Goal: Task Accomplishment & Management: Use online tool/utility

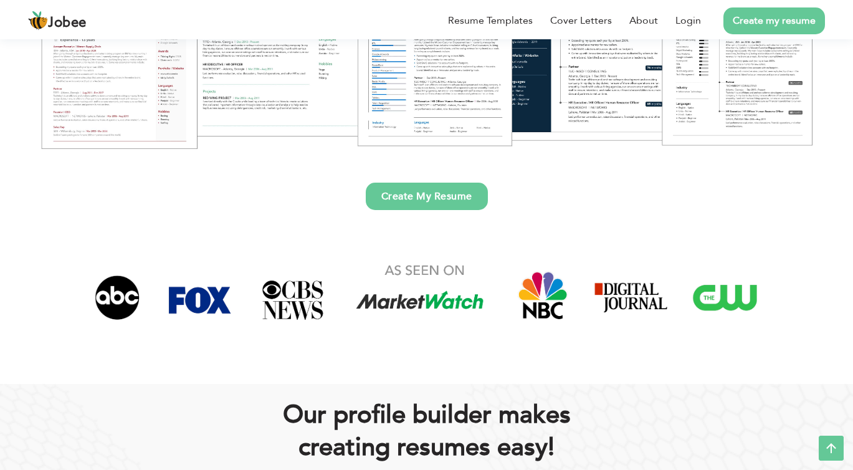
scroll to position [295, 0]
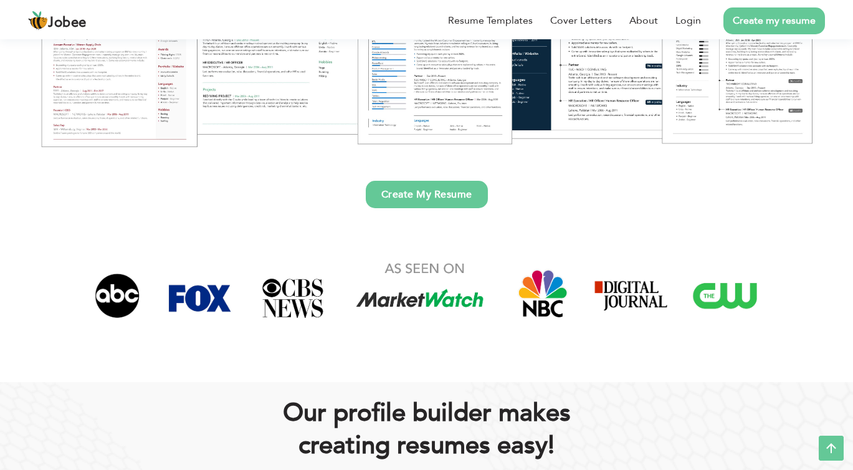
click at [503, 169] on div "Create My Resume" at bounding box center [426, 185] width 835 height 46
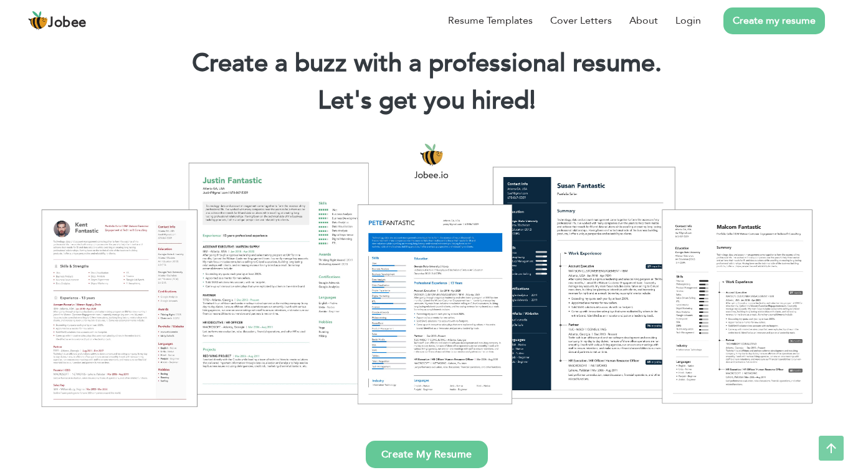
scroll to position [0, 0]
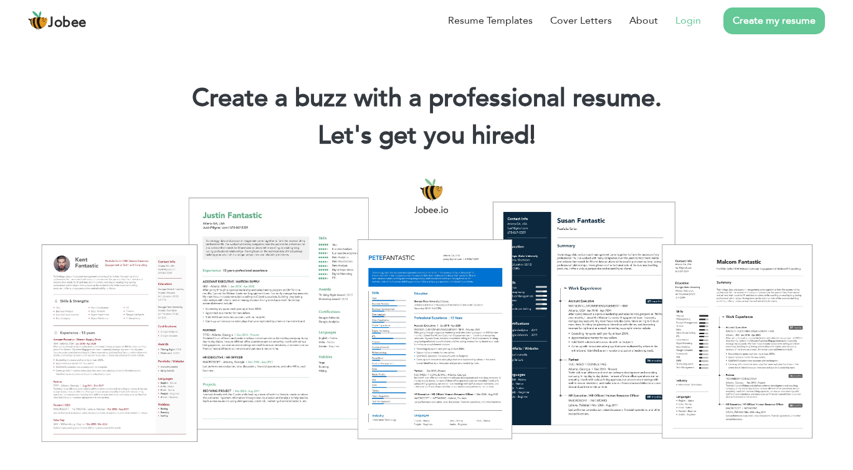
click at [686, 16] on link "Login" at bounding box center [689, 20] width 26 height 15
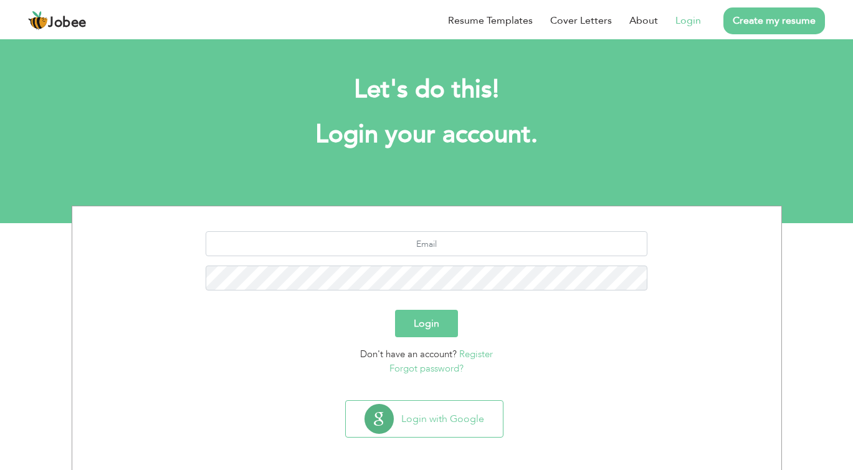
click at [681, 19] on link "Login" at bounding box center [689, 20] width 26 height 15
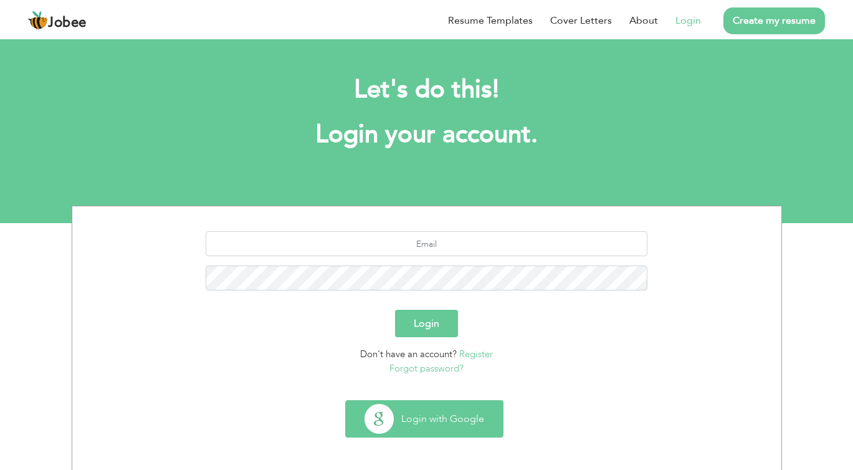
scroll to position [3, 0]
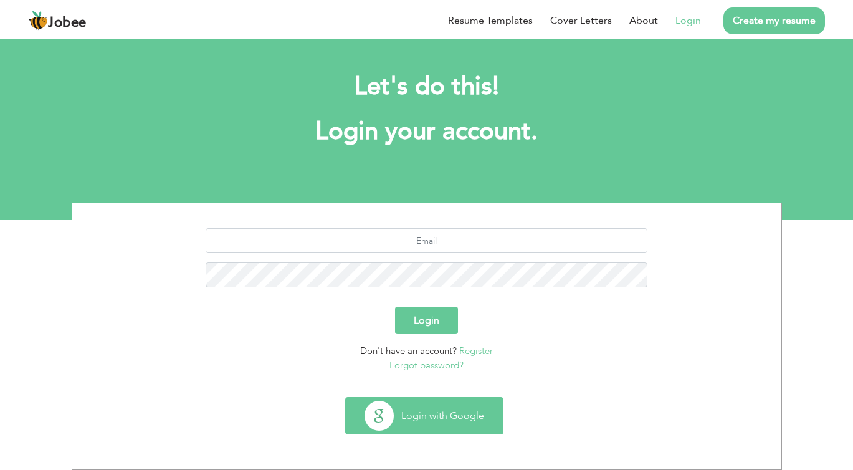
click at [425, 406] on button "Login with Google" at bounding box center [424, 416] width 157 height 36
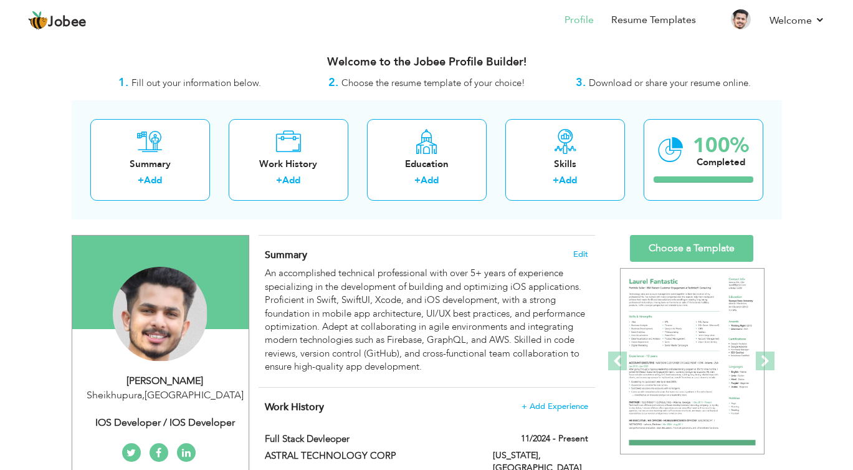
click at [634, 77] on span "Download or share your resume online." at bounding box center [670, 83] width 162 height 12
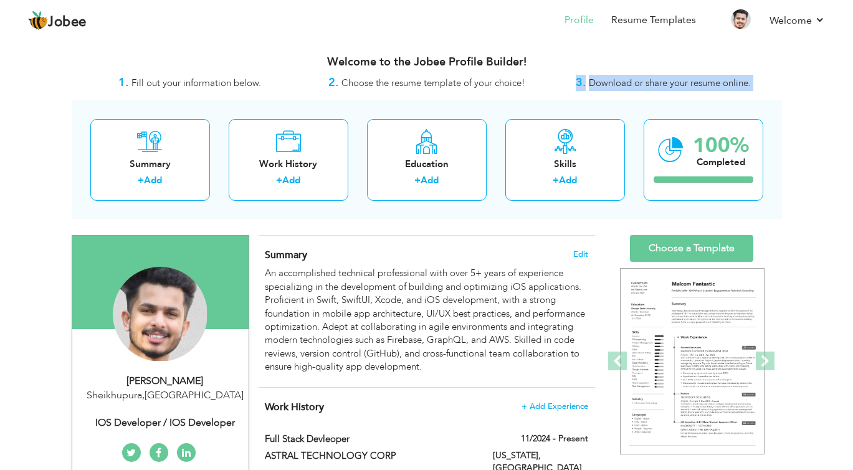
click at [634, 77] on span "Download or share your resume online." at bounding box center [670, 83] width 162 height 12
click at [589, 75] on div "3. Download or share your resume online." at bounding box center [663, 83] width 237 height 16
